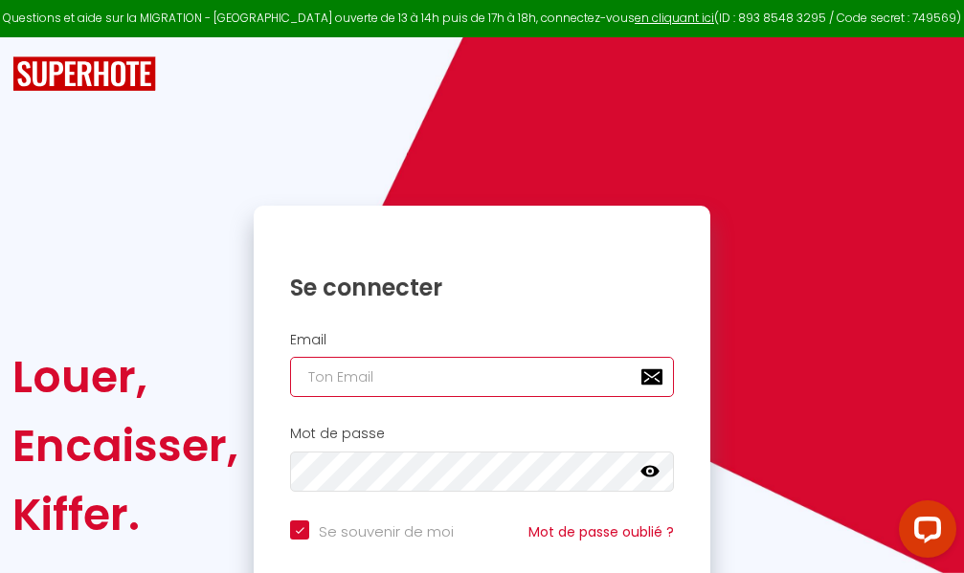
click at [499, 379] on input "email" at bounding box center [482, 377] width 384 height 40
type input "m"
checkbox input "true"
type input "ma"
checkbox input "true"
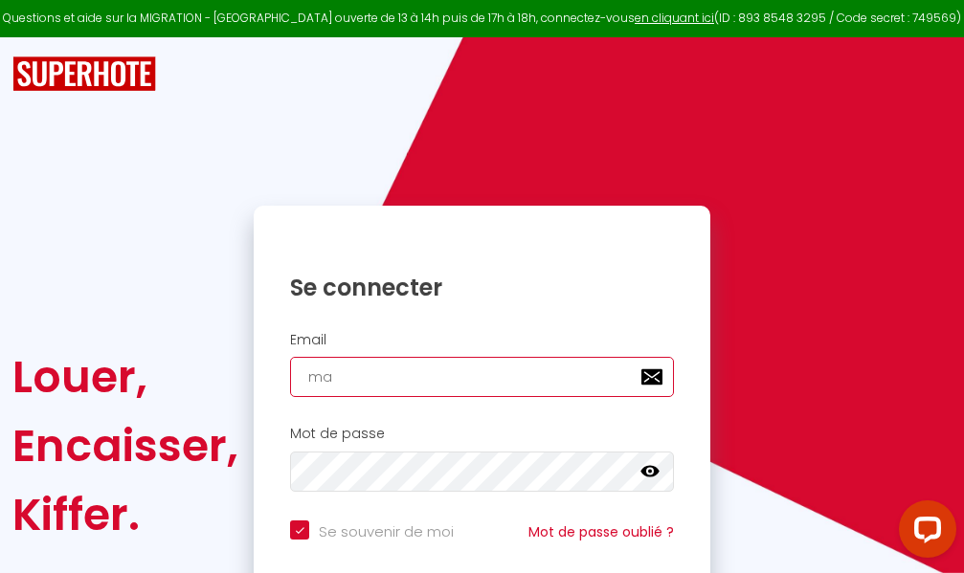
type input "mar"
checkbox input "true"
type input "marc"
checkbox input "true"
type input "marcd"
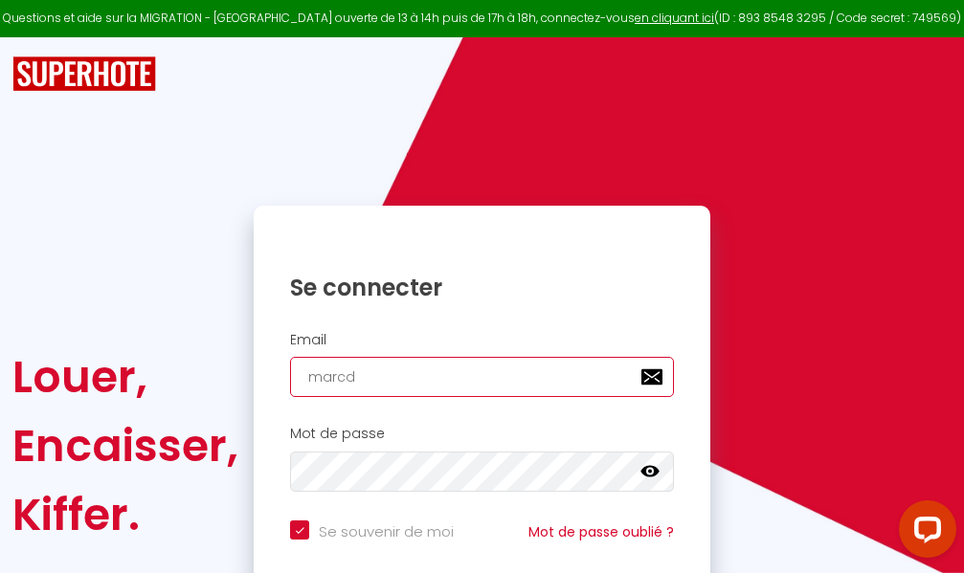
checkbox input "true"
type input "marcdp"
checkbox input "true"
type input "marcdpo"
checkbox input "true"
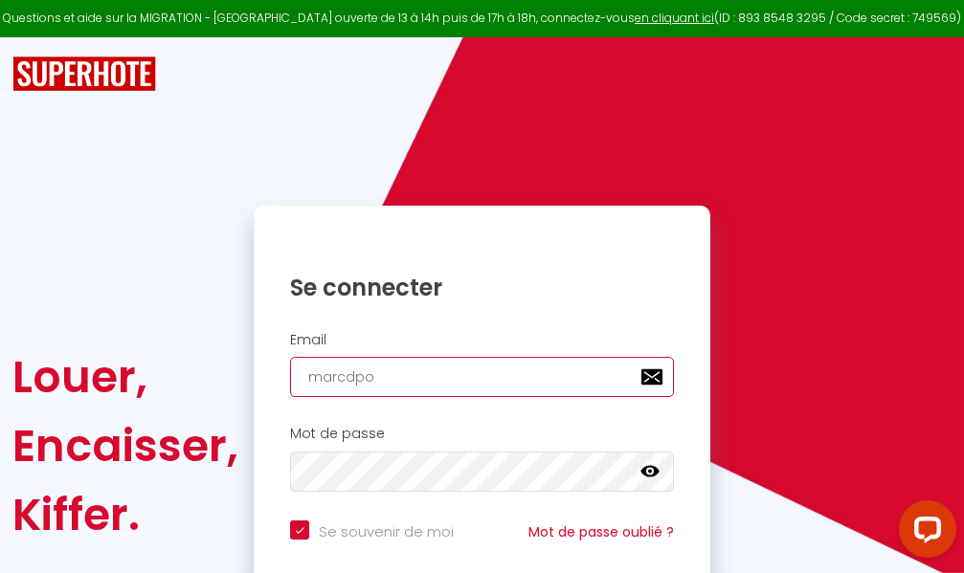
type input "marcdpoz"
checkbox input "true"
type input "marcdpoz."
checkbox input "true"
type input "marcdpoz.l"
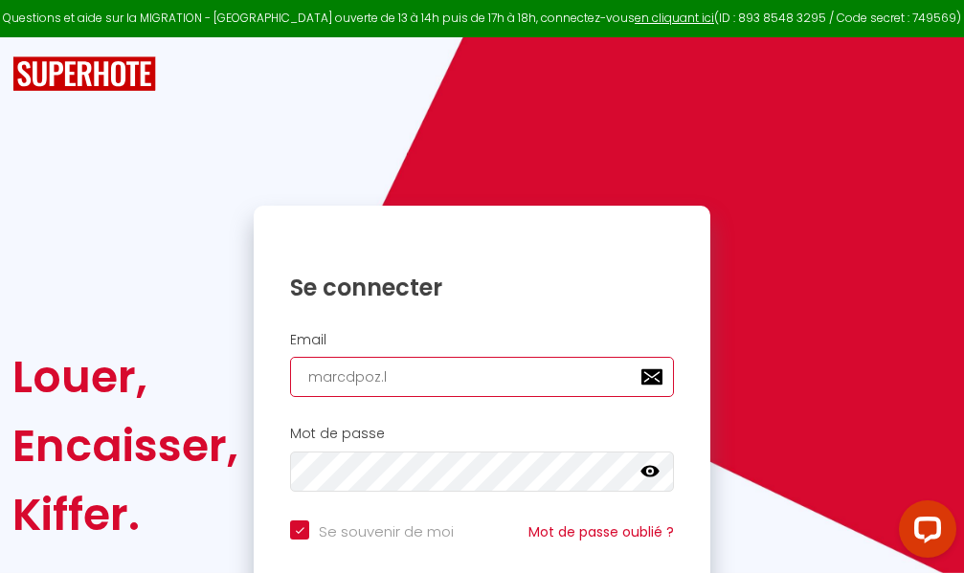
checkbox input "true"
type input "marcdpoz.lo"
checkbox input "true"
type input "marcdpoz.loc"
checkbox input "true"
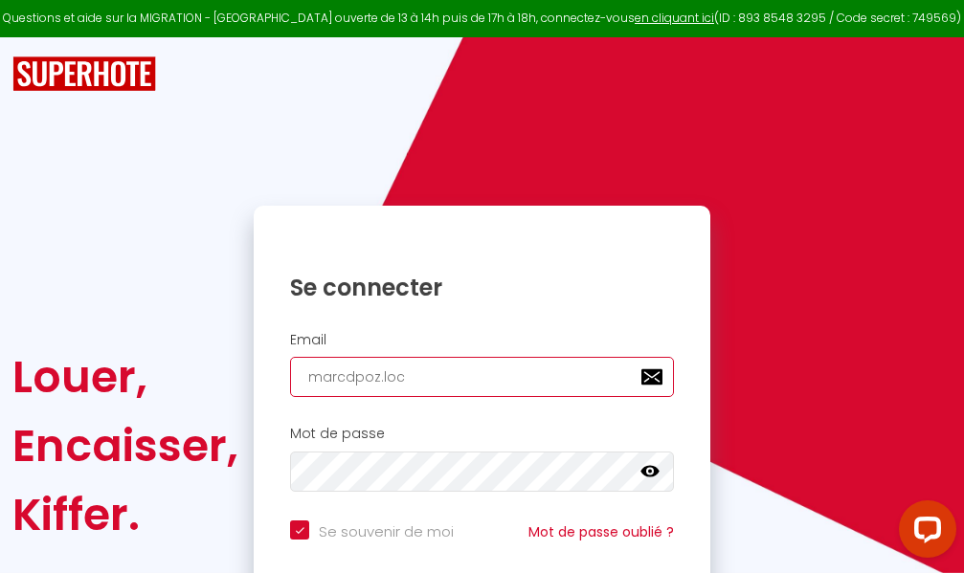
type input "marcdpoz.loca"
checkbox input "true"
type input "marcdpoz.locat"
checkbox input "true"
type input "marcdpoz.locati"
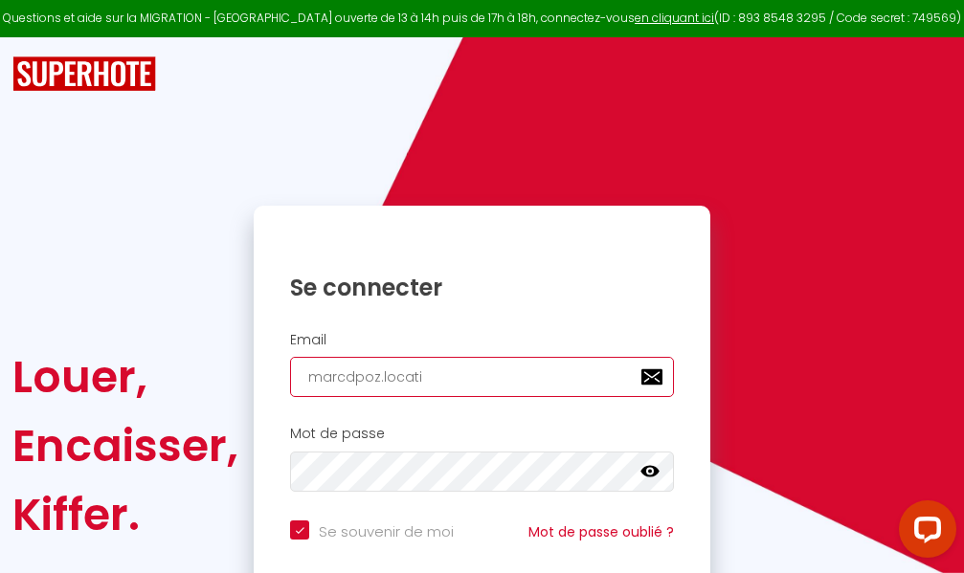
checkbox input "true"
type input "marcdpoz.locatio"
checkbox input "true"
type input "marcdpoz.location"
checkbox input "true"
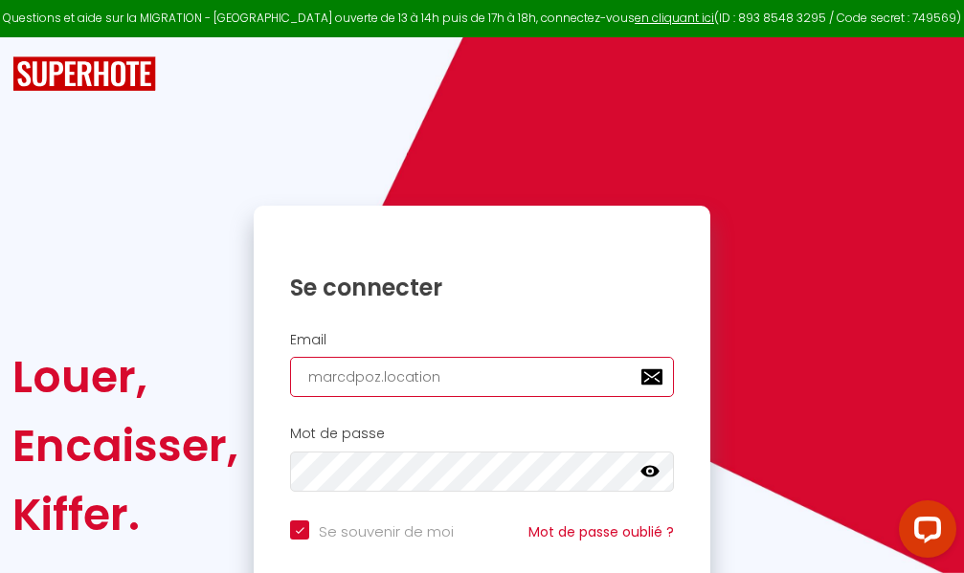
type input "marcdpoz.location@"
checkbox input "true"
type input "marcdpoz.location@g"
checkbox input "true"
type input "marcdpoz.location@gm"
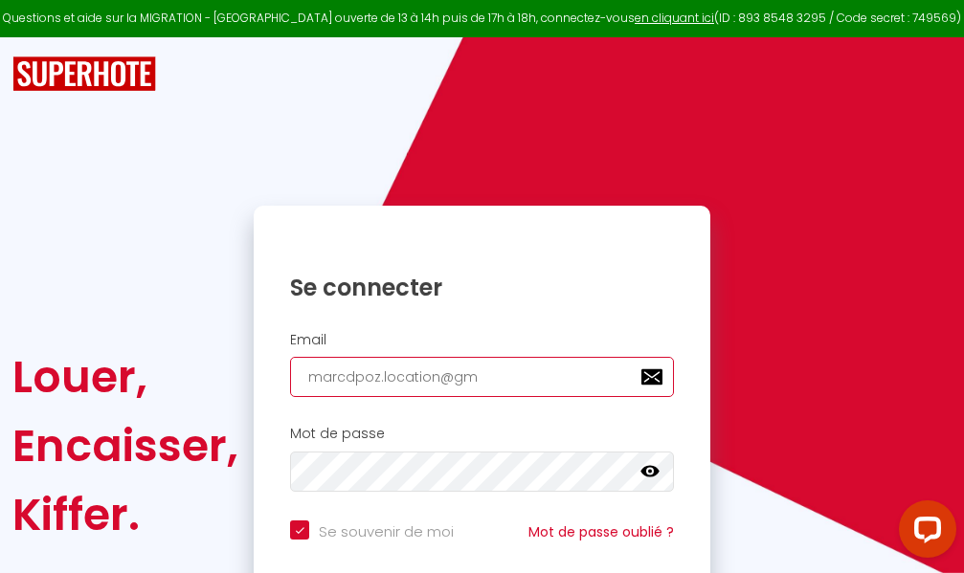
checkbox input "true"
type input "marcdpoz.location@gma"
checkbox input "true"
type input "marcdpoz.location@gmai"
checkbox input "true"
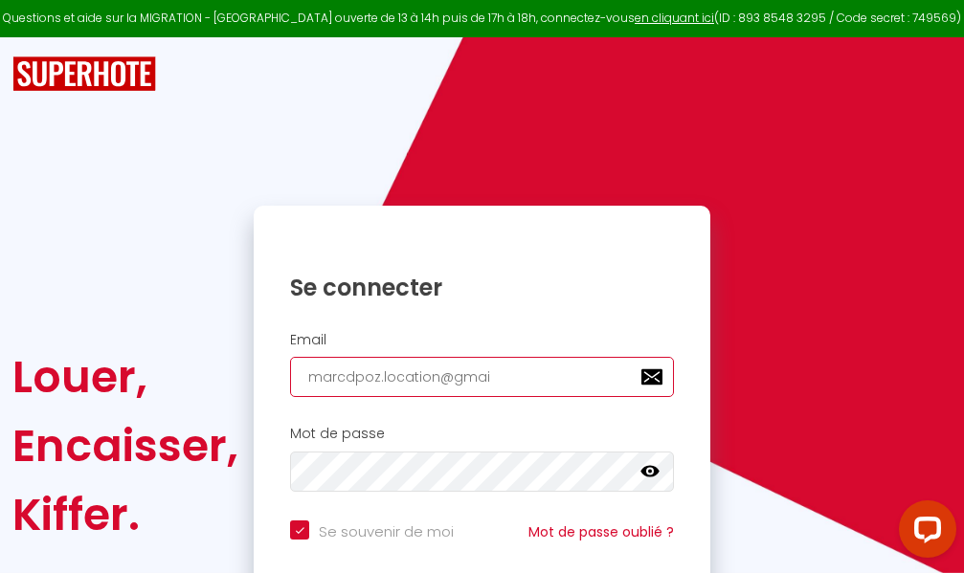
type input "[EMAIL_ADDRESS]"
checkbox input "true"
type input "[EMAIL_ADDRESS]."
checkbox input "true"
type input "marcdpoz.location@gmail.c"
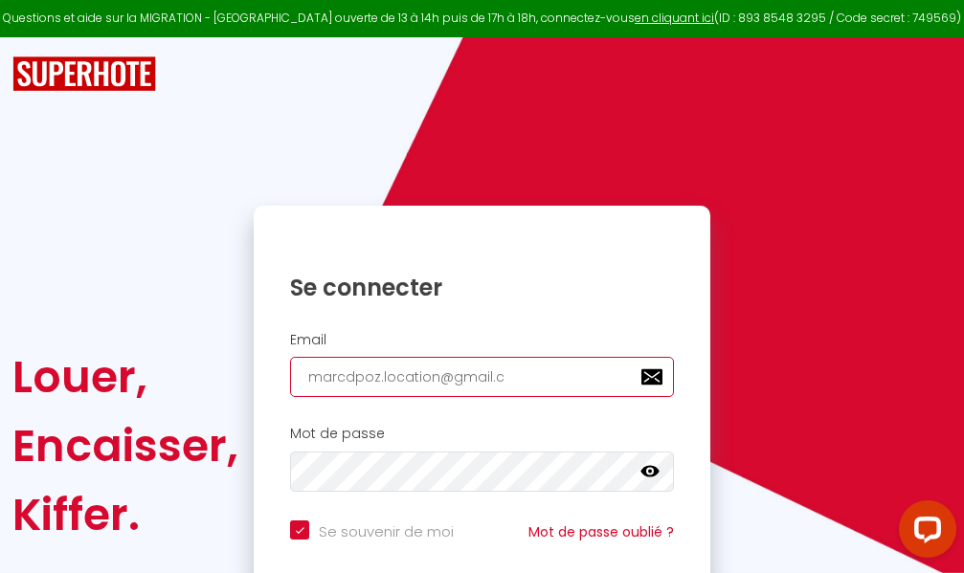
checkbox input "true"
type input "[EMAIL_ADDRESS][DOMAIN_NAME]"
checkbox input "true"
type input "[EMAIL_ADDRESS][DOMAIN_NAME]"
checkbox input "true"
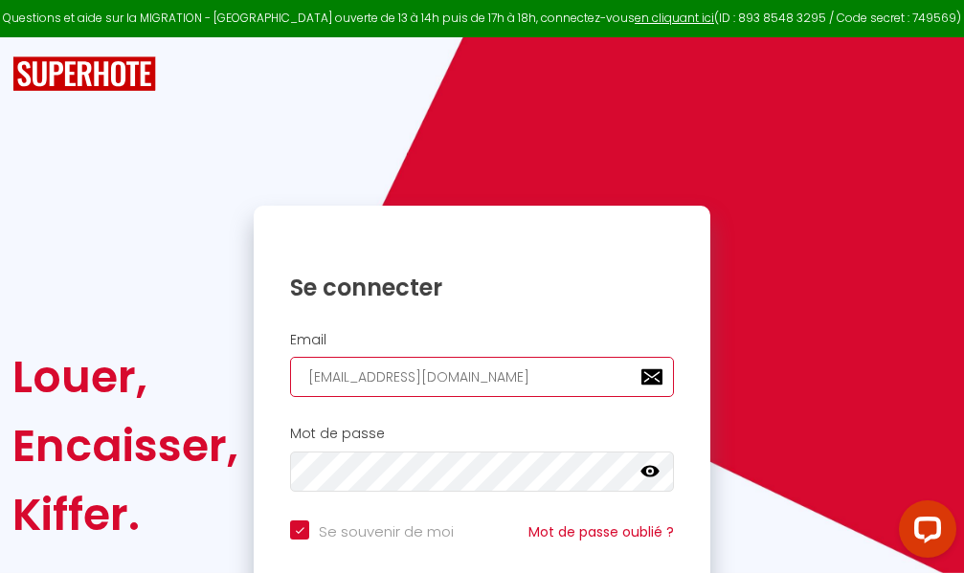
type input "[EMAIL_ADDRESS][DOMAIN_NAME]"
